Goal: Navigation & Orientation: Find specific page/section

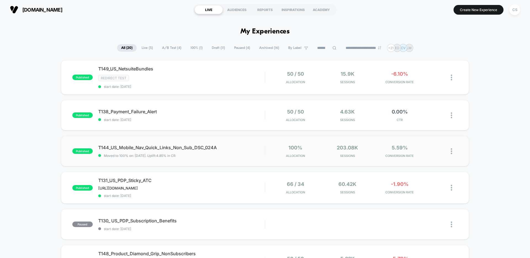
scroll to position [57, 0]
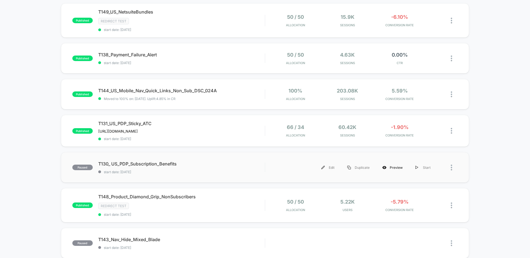
click at [394, 168] on div "Preview" at bounding box center [392, 167] width 33 height 12
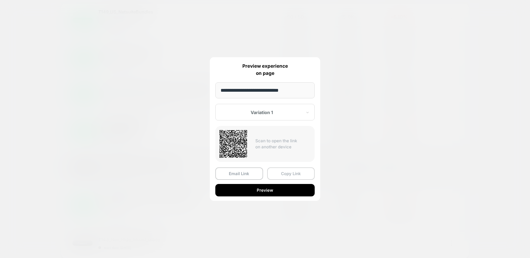
click at [293, 172] on button "Copy Link" at bounding box center [291, 173] width 48 height 12
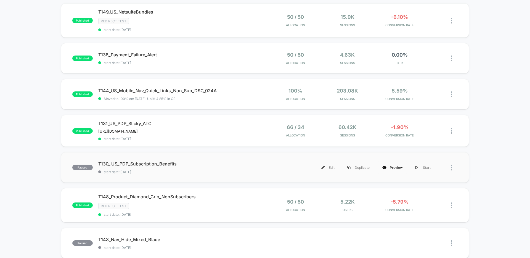
click at [392, 166] on div "Preview" at bounding box center [392, 167] width 33 height 12
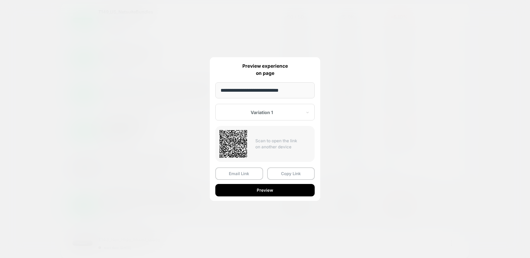
click at [277, 192] on button "Preview" at bounding box center [264, 190] width 99 height 12
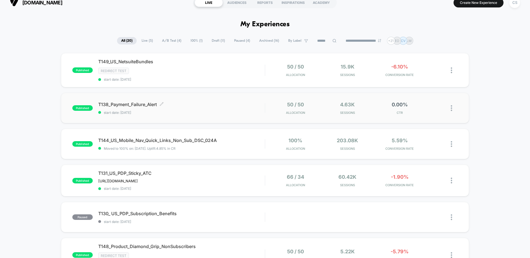
scroll to position [14, 0]
